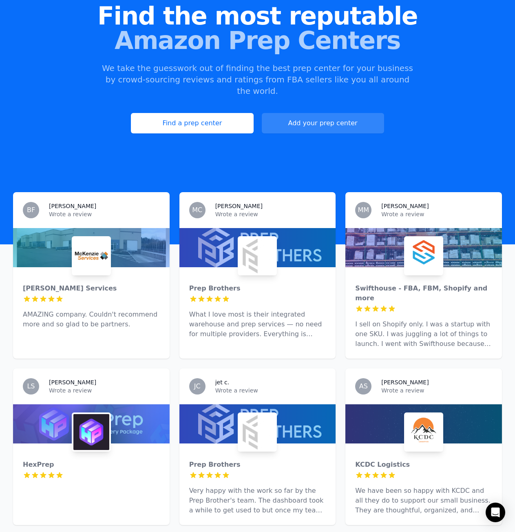
scroll to position [82, 0]
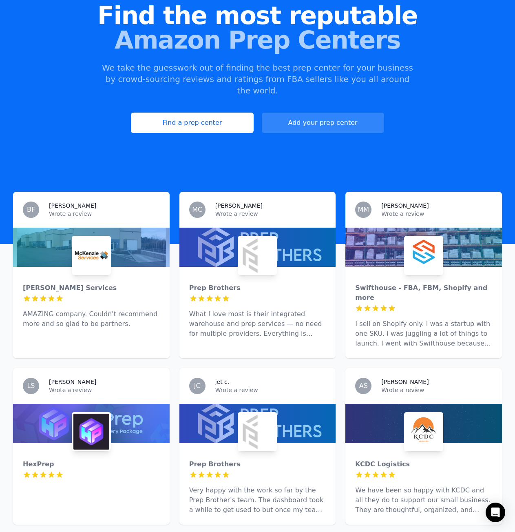
click at [62, 411] on div at bounding box center [91, 423] width 157 height 39
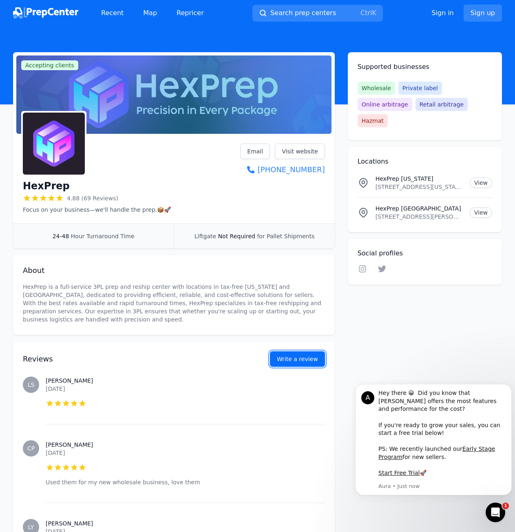
click at [316, 358] on link "Write a review" at bounding box center [297, 359] width 55 height 16
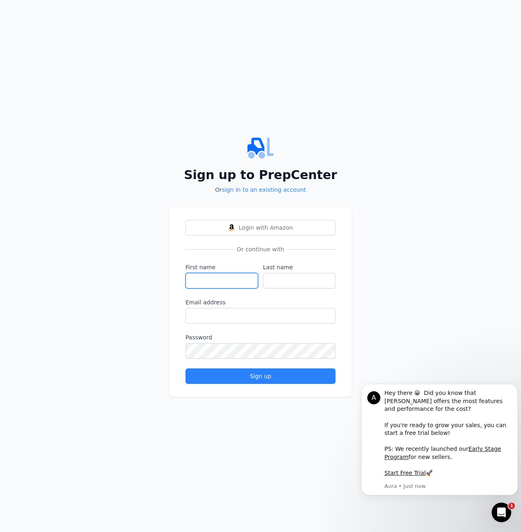
click at [240, 286] on input "First name" at bounding box center [222, 281] width 73 height 16
type input "U"
type input "[PERSON_NAME]"
type input "Laumea"
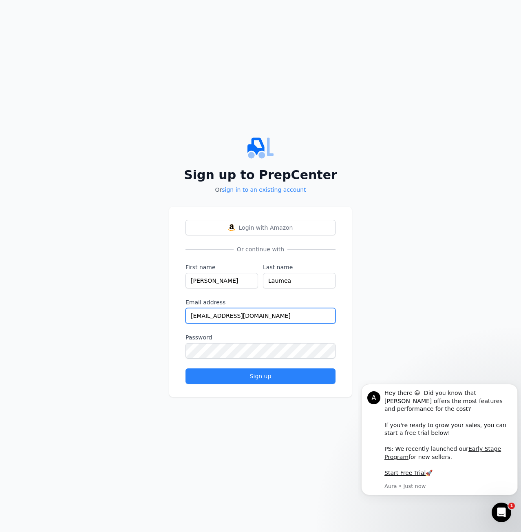
type input "[EMAIL_ADDRESS][DOMAIN_NAME]"
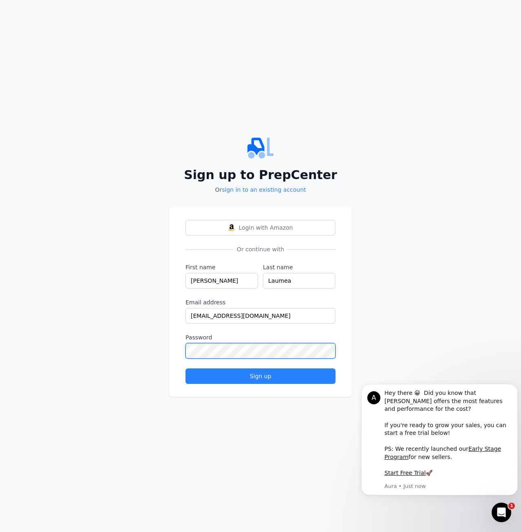
click at [186, 368] on button "Sign up" at bounding box center [261, 376] width 150 height 16
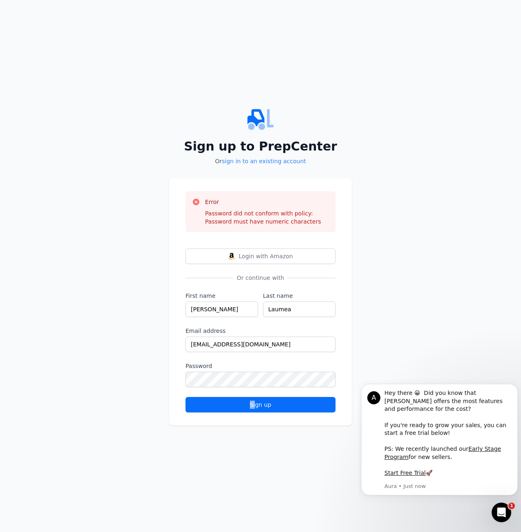
click at [256, 397] on form "First name [PERSON_NAME] Last name Laumea Email address [EMAIL_ADDRESS][DOMAIN_…" at bounding box center [261, 352] width 150 height 121
click at [259, 400] on button "Sign up" at bounding box center [261, 405] width 150 height 16
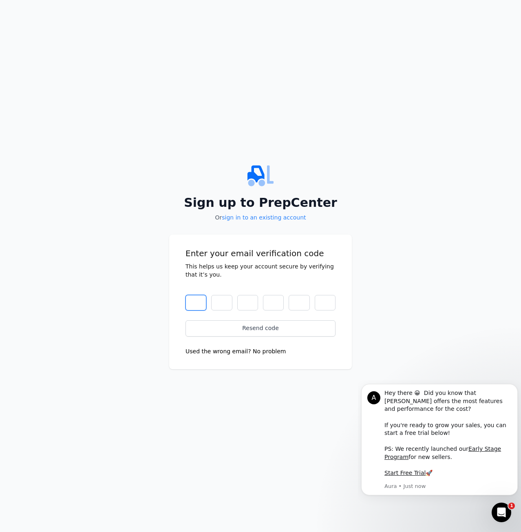
click at [188, 303] on input "text" at bounding box center [196, 303] width 21 height 16
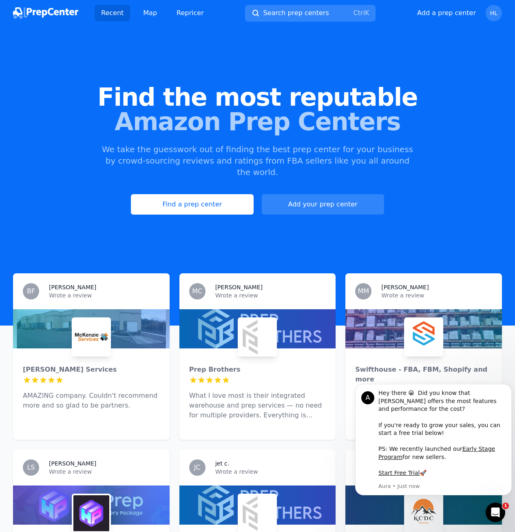
click at [101, 485] on div at bounding box center [91, 504] width 157 height 39
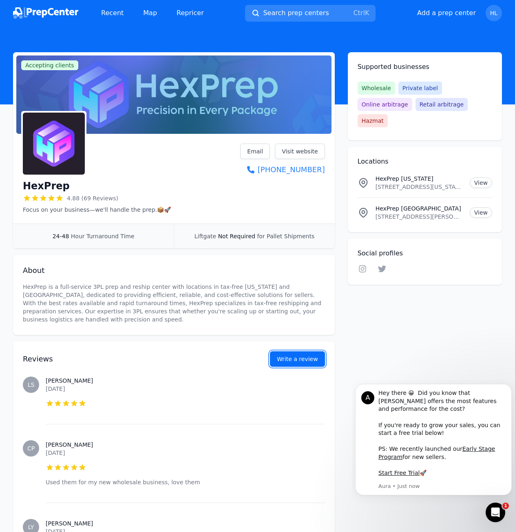
click at [307, 355] on button "Write a review" at bounding box center [297, 359] width 55 height 16
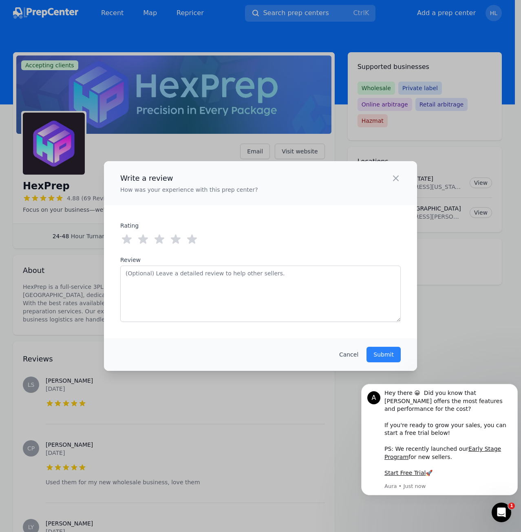
drag, startPoint x: 194, startPoint y: 241, endPoint x: 221, endPoint y: 274, distance: 42.9
click at [193, 241] on icon at bounding box center [192, 239] width 10 height 9
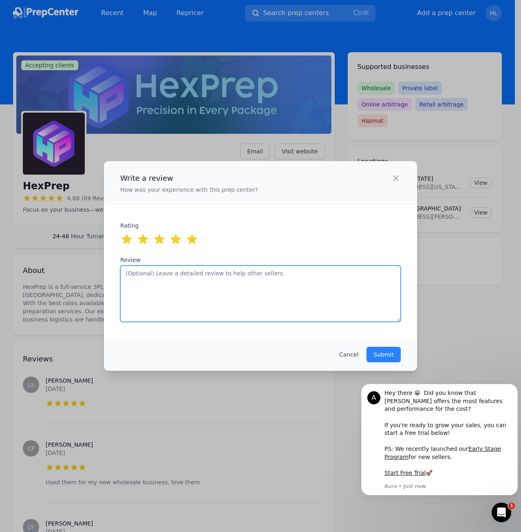
click at [230, 288] on textarea "Review" at bounding box center [260, 294] width 281 height 56
type textarea "Everything they"
drag, startPoint x: 147, startPoint y: 277, endPoint x: 162, endPoint y: 282, distance: 16.4
click at [147, 276] on textarea "real percenter that does not actually just want the money. Their performance sh…" at bounding box center [260, 294] width 281 height 56
click at [233, 284] on textarea "real prepenter that does not actually just want the money. Their performance sh…" at bounding box center [260, 294] width 281 height 56
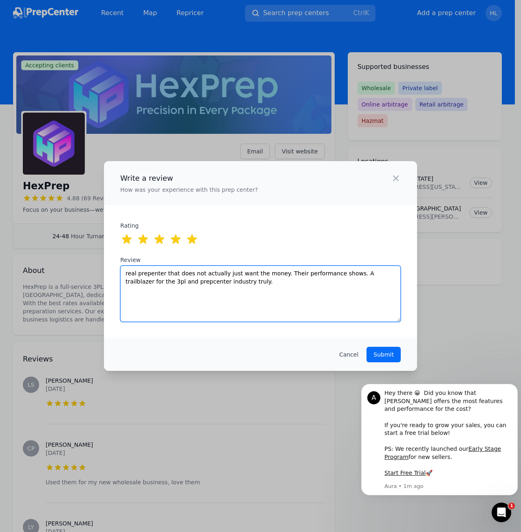
type textarea "real prepenter that does not actually just want the money. Their performance sh…"
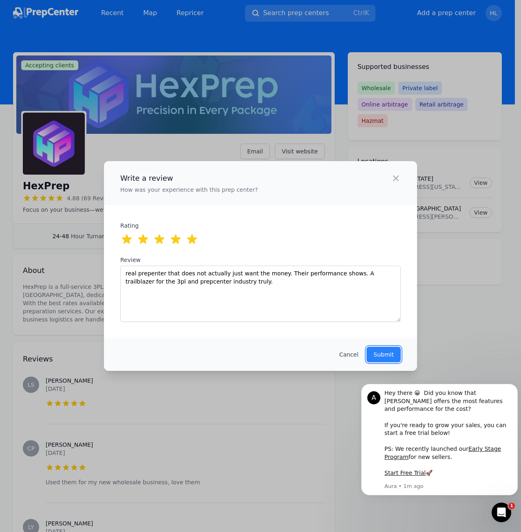
drag, startPoint x: 389, startPoint y: 350, endPoint x: 404, endPoint y: 357, distance: 16.6
click at [389, 350] on button "Submit" at bounding box center [384, 355] width 34 height 16
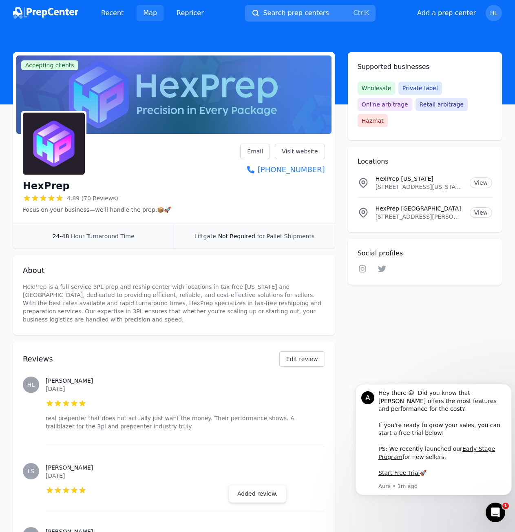
click at [150, 18] on link "Map" at bounding box center [150, 13] width 27 height 16
